Goal: Task Accomplishment & Management: Use online tool/utility

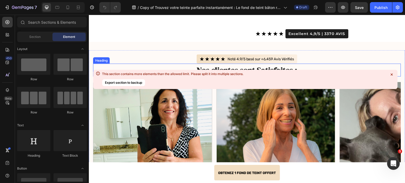
scroll to position [1643, 0]
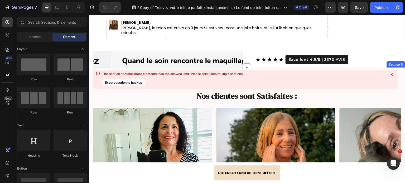
click at [394, 75] on icon at bounding box center [391, 74] width 5 height 5
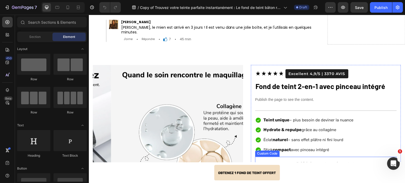
scroll to position [1696, 0]
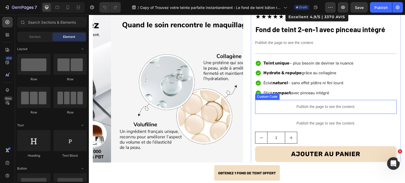
click at [279, 107] on p "Publish the page to see the content." at bounding box center [326, 107] width 142 height 6
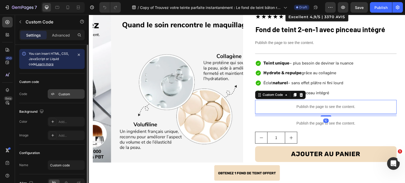
click at [64, 95] on div "Custom" at bounding box center [71, 94] width 25 height 5
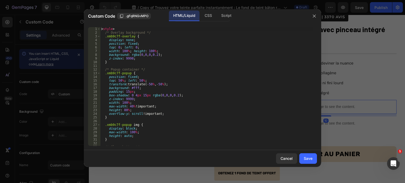
click at [154, 68] on div "< style > /* Overlay background */ .xmb9c7f-overlay { display : none ; position…" at bounding box center [206, 90] width 213 height 126
type textarea "</script>"
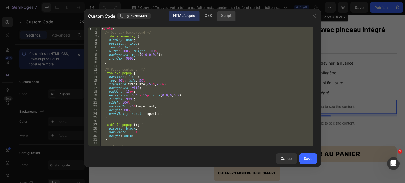
click at [221, 16] on div "Script" at bounding box center [226, 16] width 18 height 11
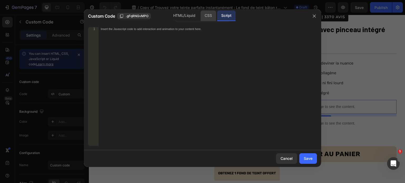
click at [204, 16] on div "CSS" at bounding box center [209, 16] width 16 height 11
click at [188, 16] on div "HTML/Liquid" at bounding box center [184, 16] width 30 height 11
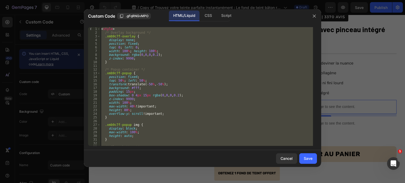
click at [6, 6] on div at bounding box center [202, 91] width 405 height 183
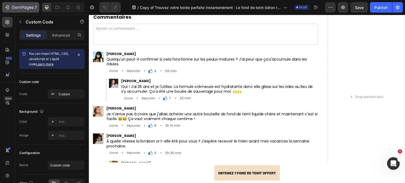
scroll to position [1512, 0]
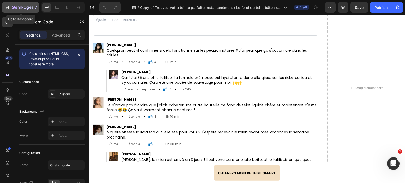
click at [7, 5] on icon "button" at bounding box center [6, 7] width 5 height 5
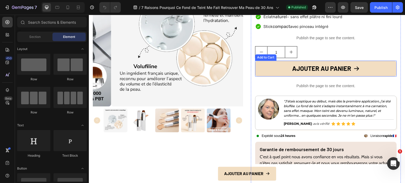
scroll to position [1691, 0]
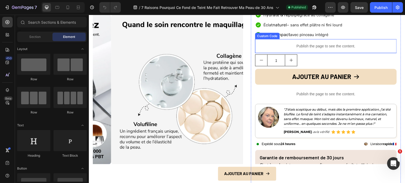
click at [317, 47] on p "Publish the page to see the content." at bounding box center [326, 46] width 142 height 6
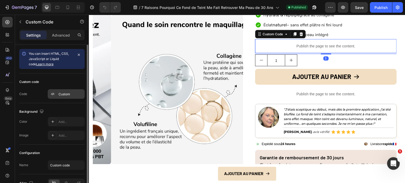
click at [55, 97] on div at bounding box center [52, 93] width 7 height 7
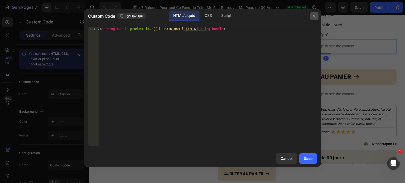
click at [313, 17] on icon "button" at bounding box center [314, 16] width 4 height 4
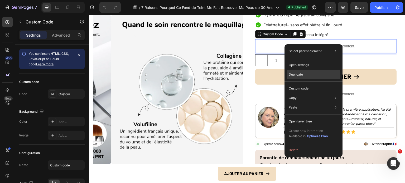
click at [298, 74] on p "Duplicate" at bounding box center [296, 74] width 14 height 5
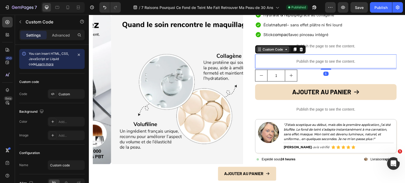
click at [285, 49] on icon at bounding box center [286, 49] width 4 height 4
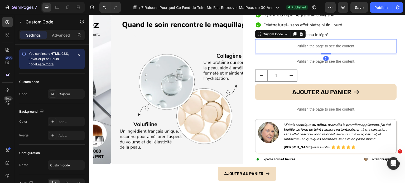
click at [307, 40] on div "Publish the page to see the content." at bounding box center [326, 46] width 142 height 14
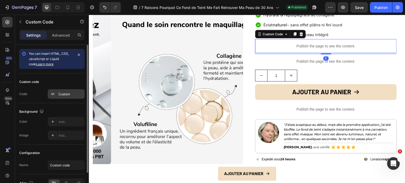
click at [63, 93] on div "Custom" at bounding box center [71, 94] width 25 height 5
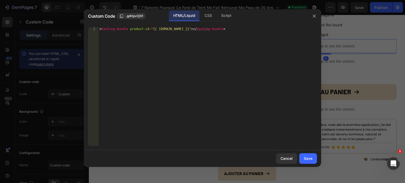
type textarea "<kaching-bundle product-id="{{ product.id }}"></kaching-bundle>"
click at [196, 55] on div "< kaching-bundle product-id = "{{ product.id }}" > </ kaching-bundle >" at bounding box center [208, 90] width 218 height 126
paste textarea
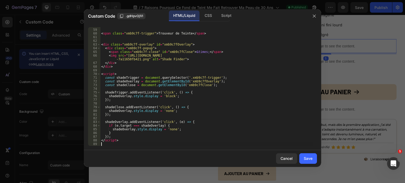
scroll to position [213, 0]
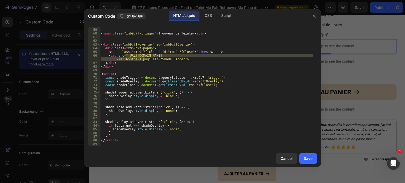
drag, startPoint x: 126, startPoint y: 55, endPoint x: 145, endPoint y: 59, distance: 19.6
click at [145, 59] on div "< span class = "xmb9c7f-trigger" > Trouveur de Teinte </ span > < div class = "…" at bounding box center [206, 87] width 213 height 126
paste textarea "FR.png?v=1759144207"
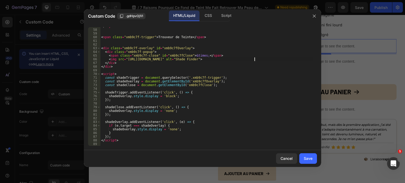
scroll to position [210, 0]
drag, startPoint x: 232, startPoint y: 58, endPoint x: 254, endPoint y: 59, distance: 21.9
click at [254, 59] on div "</ style > < span class = "xmb9c7f-trigger" > Trouveur de Teinte </ span > < di…" at bounding box center [206, 87] width 213 height 126
type textarea "<img src="https://cdn.shopify.com/s/files/1/0658/9969/2238/files/FR.png" alt="S…"
click at [302, 161] on button "Save" at bounding box center [308, 159] width 18 height 11
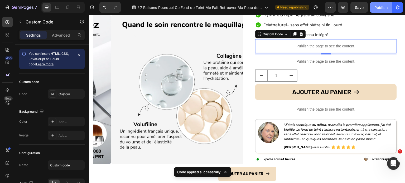
click at [380, 8] on div "Publish" at bounding box center [381, 8] width 13 height 6
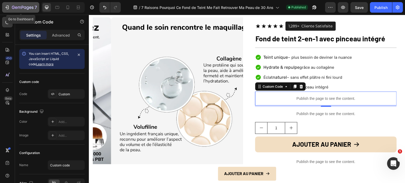
click at [11, 7] on div "7" at bounding box center [20, 7] width 32 height 6
